Goal: Information Seeking & Learning: Find contact information

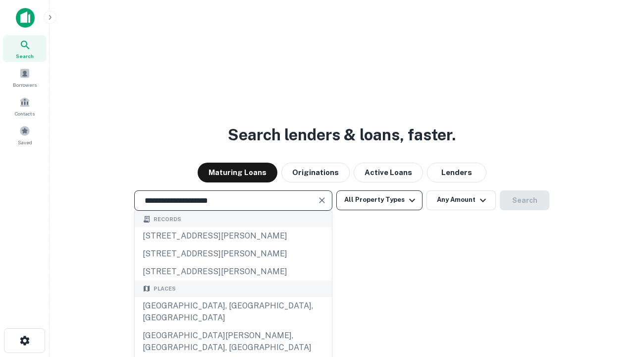
type input "**********"
click at [379, 200] on button "All Property Types" at bounding box center [379, 200] width 86 height 20
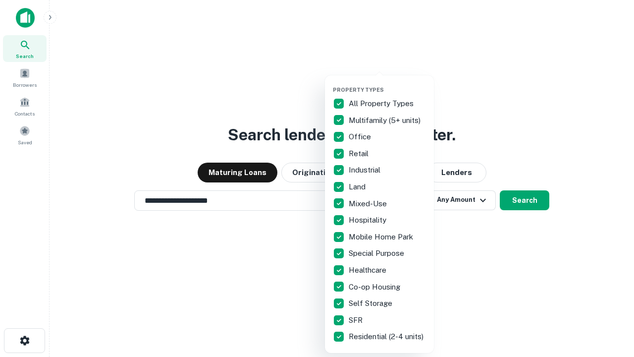
click at [387, 83] on button "button" at bounding box center [387, 83] width 109 height 0
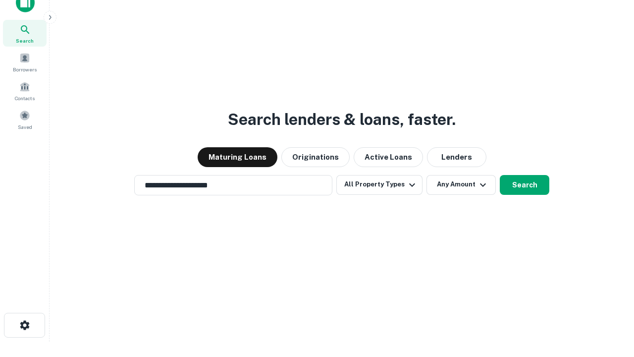
scroll to position [6, 119]
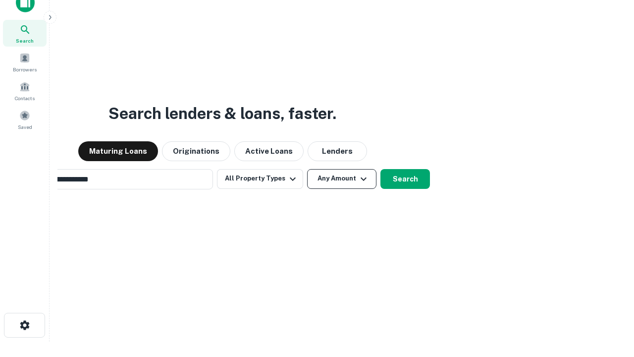
click at [307, 169] on button "Any Amount" at bounding box center [341, 179] width 69 height 20
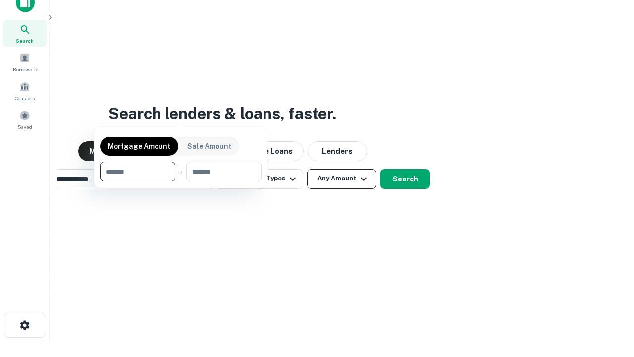
scroll to position [16, 0]
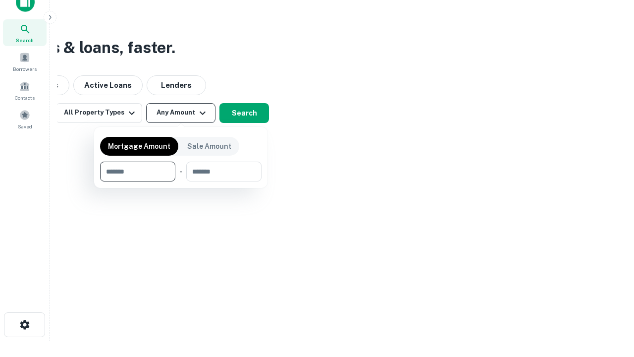
type input "*******"
click at [181, 181] on button "button" at bounding box center [180, 181] width 161 height 0
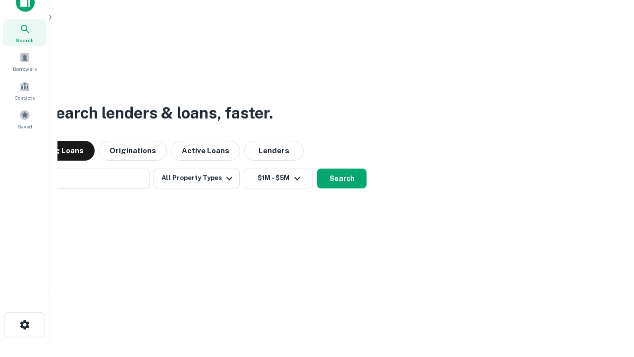
scroll to position [15, 0]
click at [317, 169] on button "Search" at bounding box center [342, 179] width 50 height 20
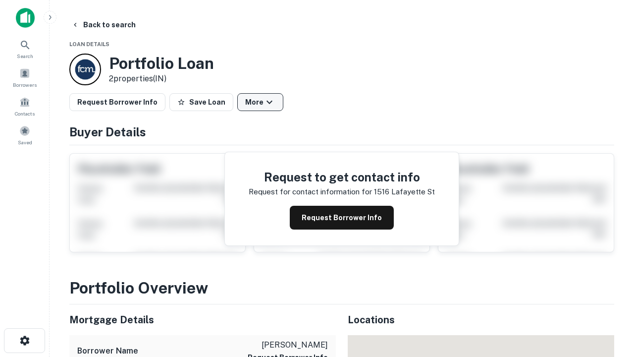
click at [260, 102] on button "More" at bounding box center [260, 102] width 46 height 18
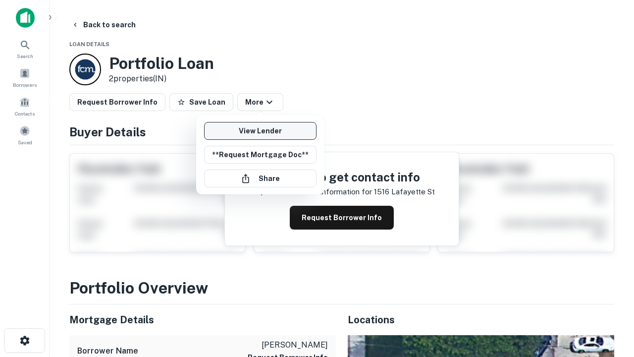
click at [260, 131] on link "View Lender" at bounding box center [260, 131] width 112 height 18
